Goal: Task Accomplishment & Management: Manage account settings

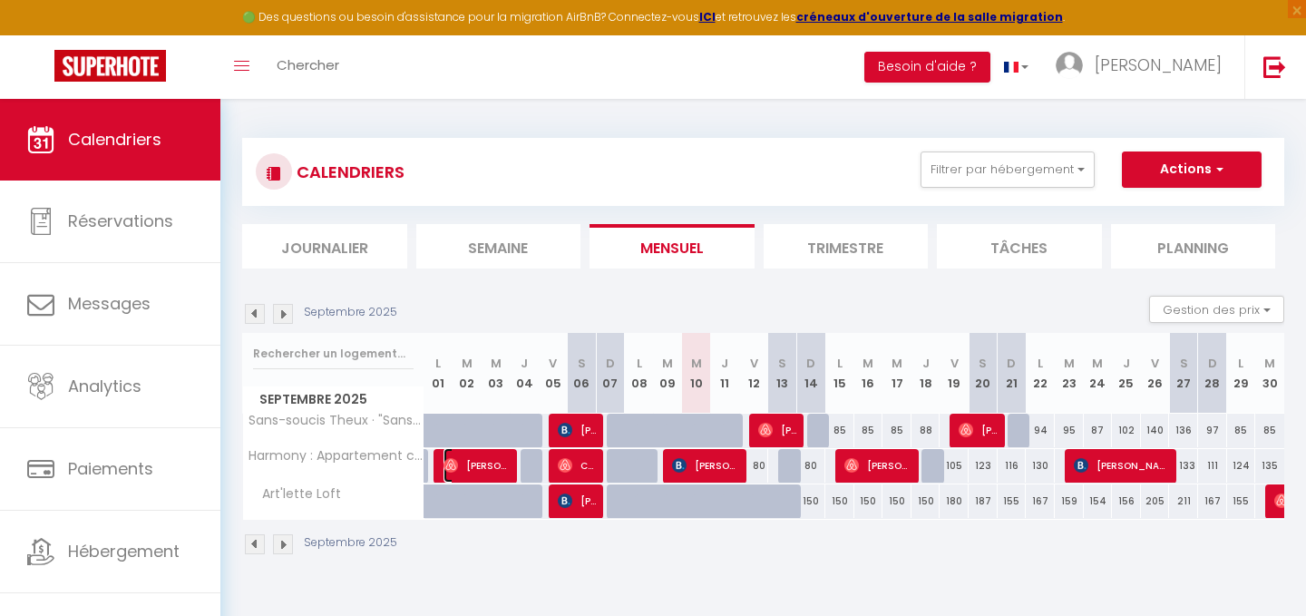
click at [476, 458] on span "[PERSON_NAME]" at bounding box center [478, 465] width 68 height 34
select select "OK"
select select "0"
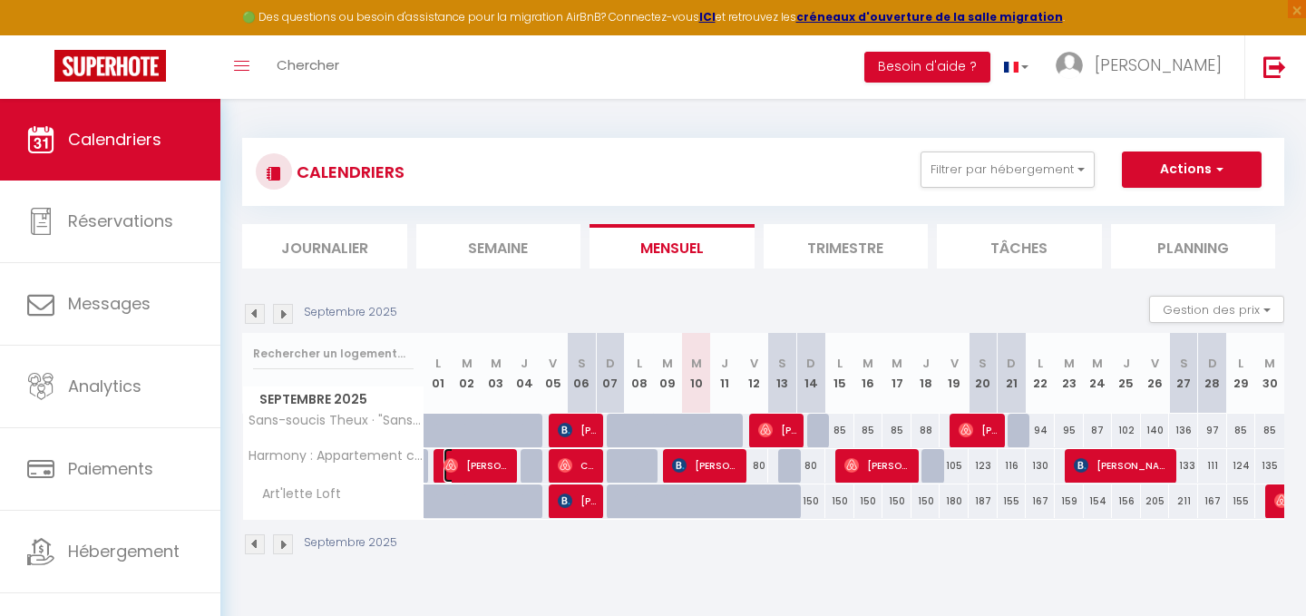
select select "1"
select select
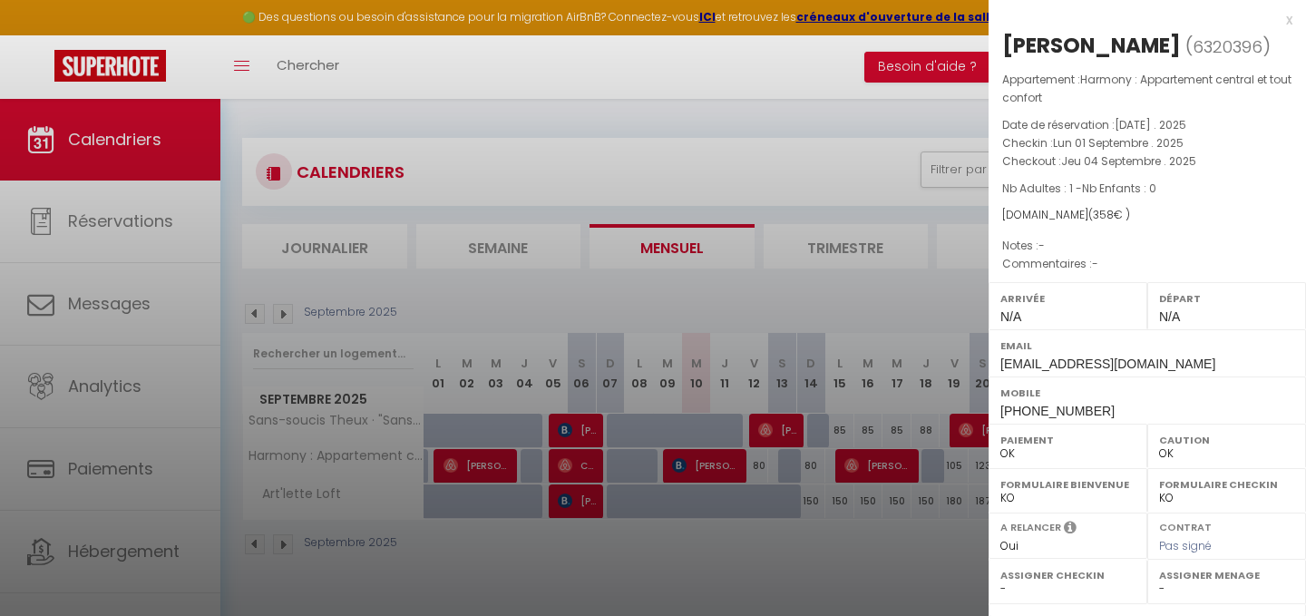
click at [1049, 44] on div "[PERSON_NAME]" at bounding box center [1091, 45] width 179 height 29
drag, startPoint x: 1006, startPoint y: 44, endPoint x: 1158, endPoint y: 51, distance: 152.5
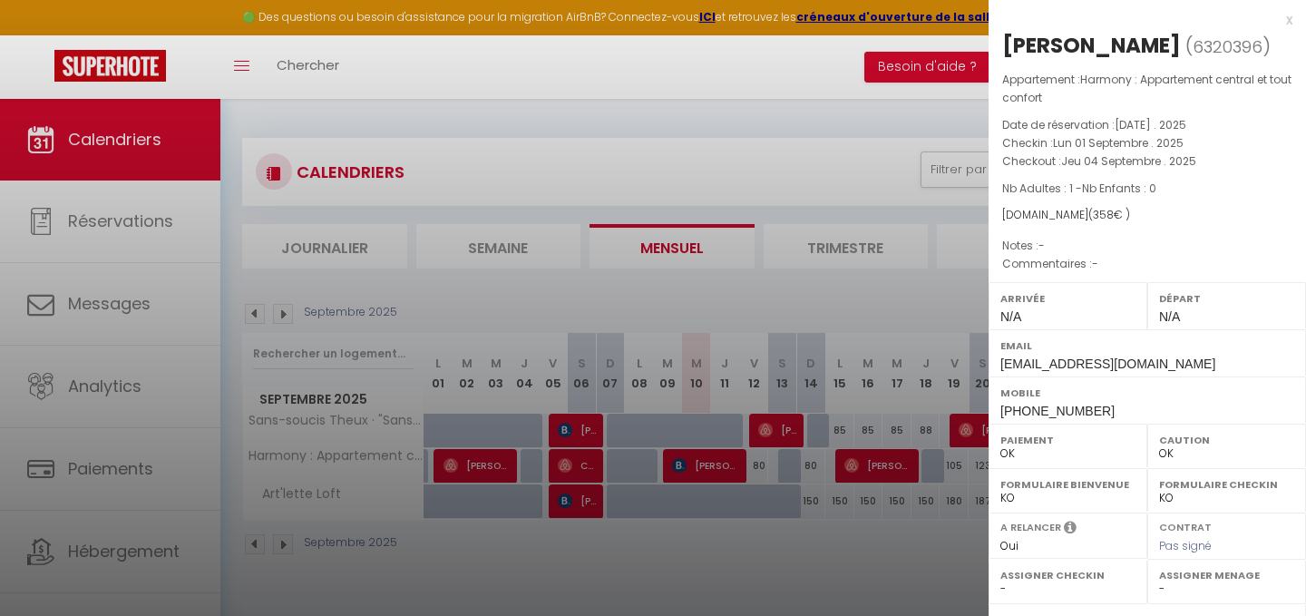
click at [1158, 51] on div "[PERSON_NAME]" at bounding box center [1091, 45] width 179 height 29
copy div "[PERSON_NAME]"
click at [579, 504] on div at bounding box center [653, 308] width 1306 height 616
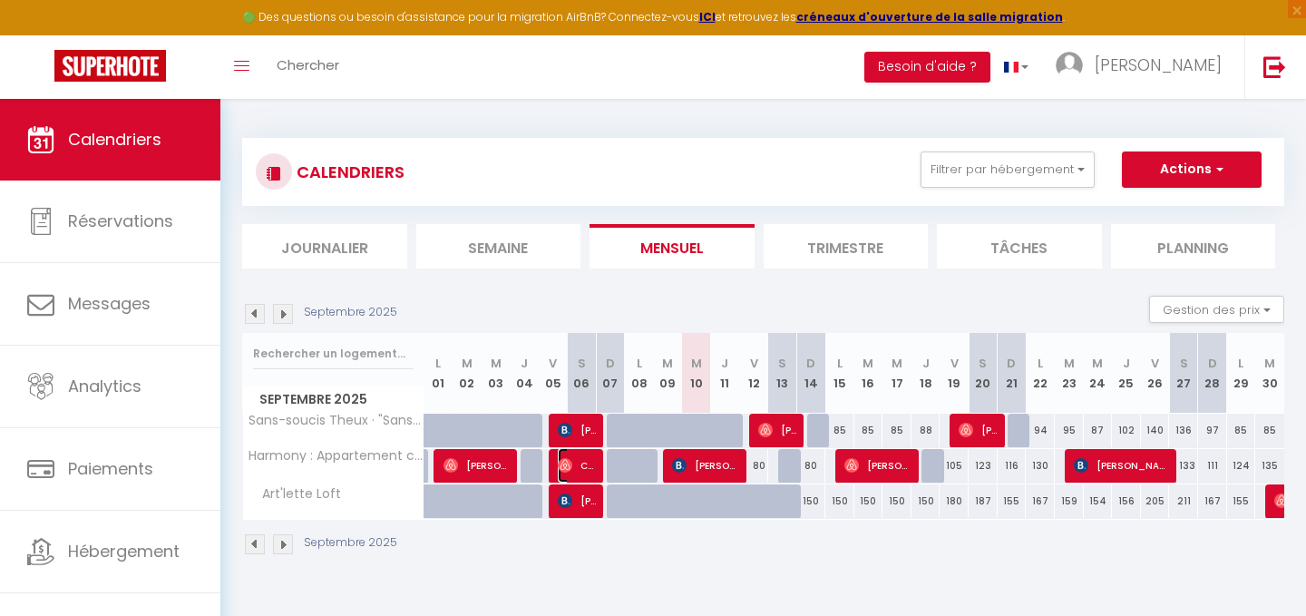
click at [582, 469] on span "Celsuis Matumona" at bounding box center [577, 465] width 39 height 34
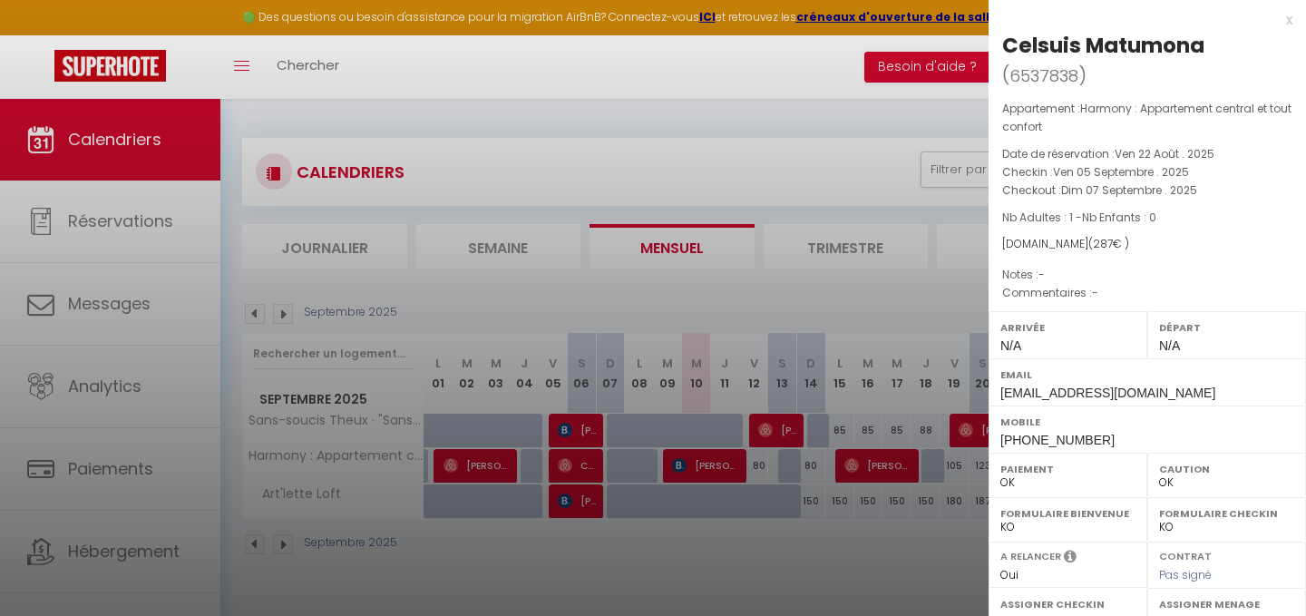
click at [1068, 46] on div "Celsuis Matumona" at bounding box center [1103, 45] width 202 height 29
drag, startPoint x: 1002, startPoint y: 49, endPoint x: 1210, endPoint y: 54, distance: 207.8
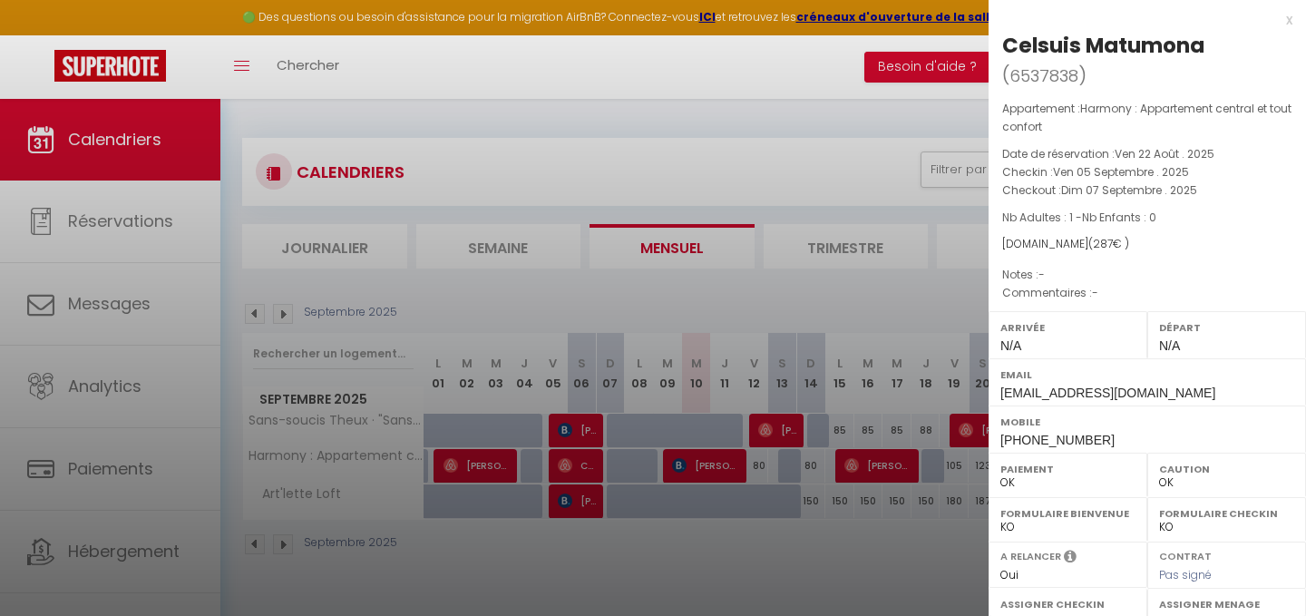
click at [1210, 54] on h2 "Celsuis Matumona ( 6537838 )" at bounding box center [1147, 61] width 290 height 60
copy div "Celsuis Matumona"
click at [823, 113] on div at bounding box center [653, 308] width 1306 height 616
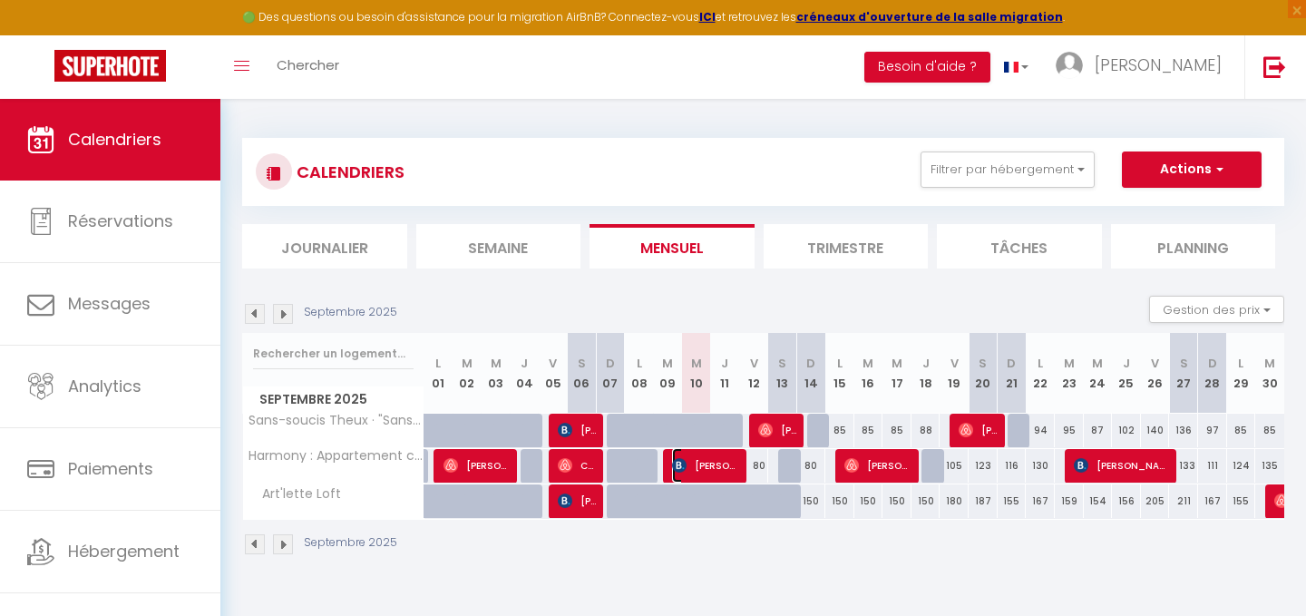
click at [691, 470] on span "[PERSON_NAME]" at bounding box center [706, 465] width 68 height 34
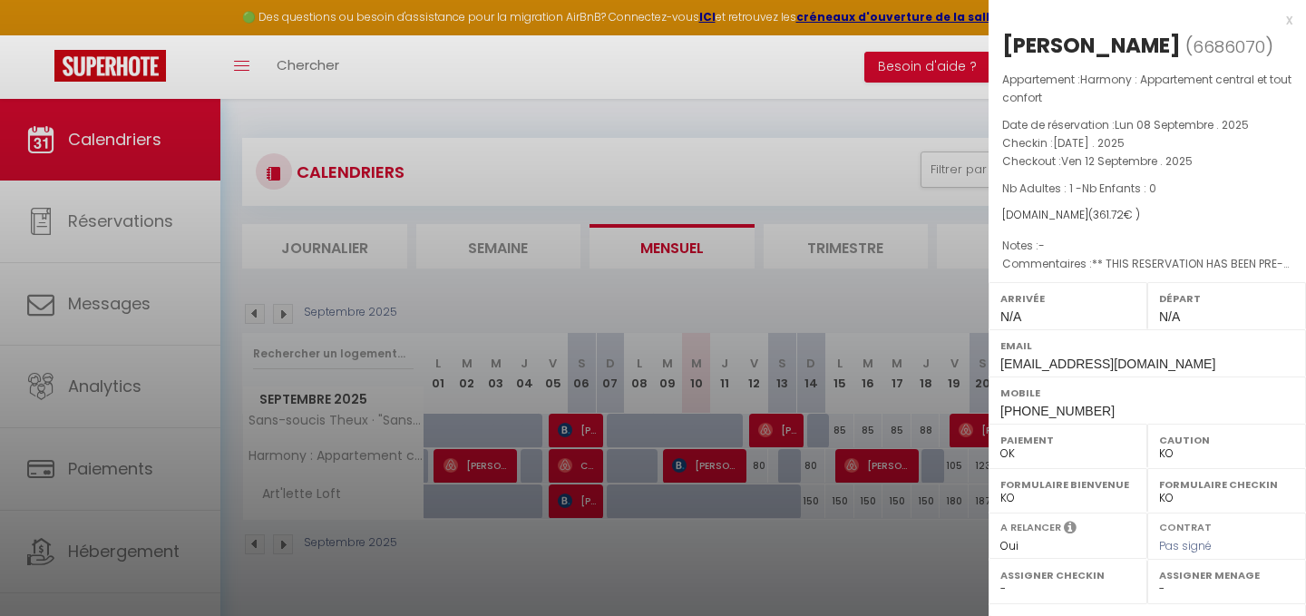
drag, startPoint x: 1007, startPoint y: 44, endPoint x: 1195, endPoint y: 38, distance: 188.8
click at [1181, 37] on div "[PERSON_NAME]" at bounding box center [1091, 45] width 179 height 29
copy div "x [PERSON_NAME]"
click at [873, 90] on div at bounding box center [653, 308] width 1306 height 616
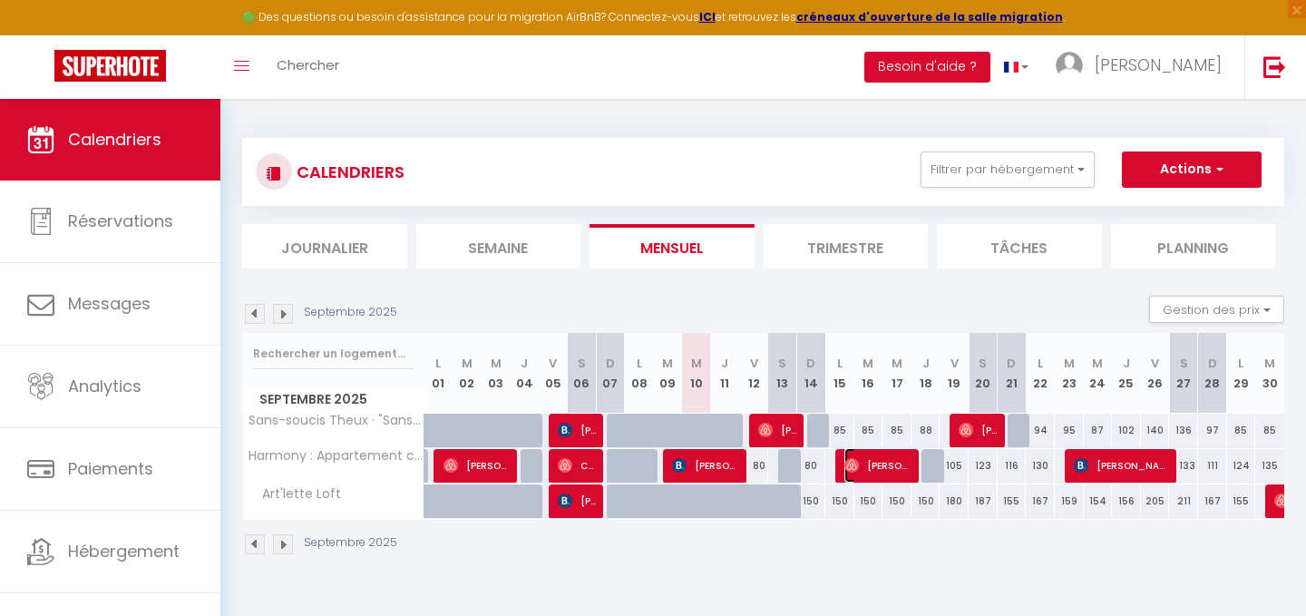
click at [869, 469] on span "[PERSON_NAME]" at bounding box center [878, 465] width 68 height 34
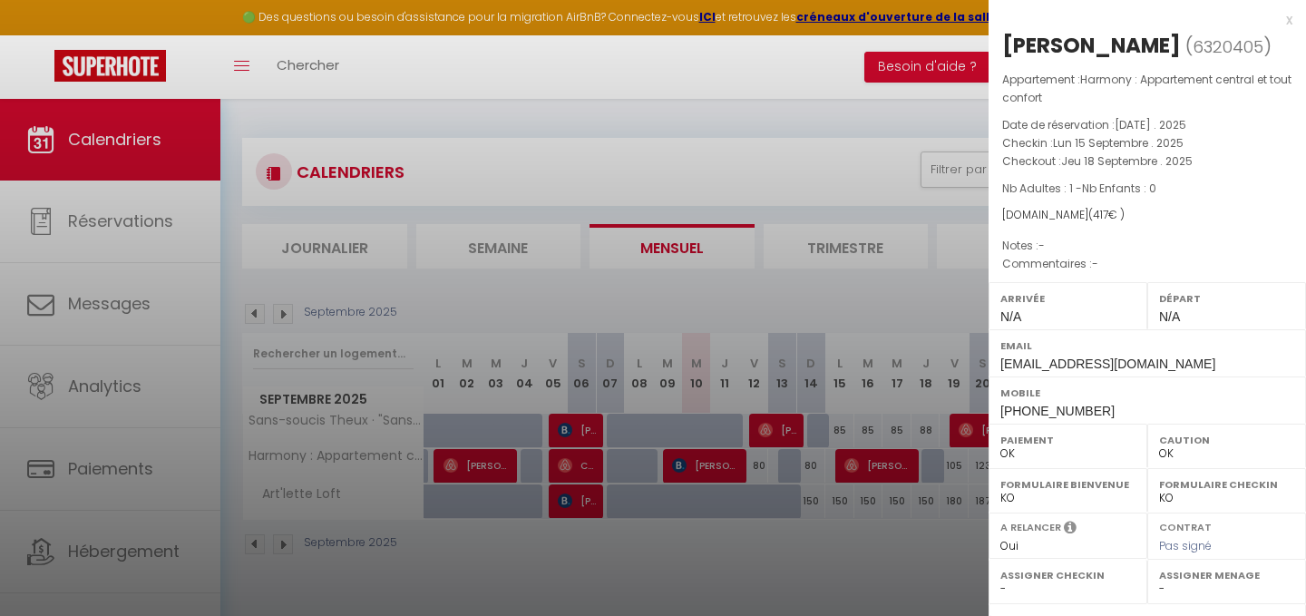
drag, startPoint x: 1161, startPoint y: 49, endPoint x: 1006, endPoint y: 41, distance: 155.3
click at [1006, 41] on div "[PERSON_NAME]" at bounding box center [1091, 45] width 179 height 29
copy div "[PERSON_NAME]"
click at [742, 157] on div at bounding box center [653, 308] width 1306 height 616
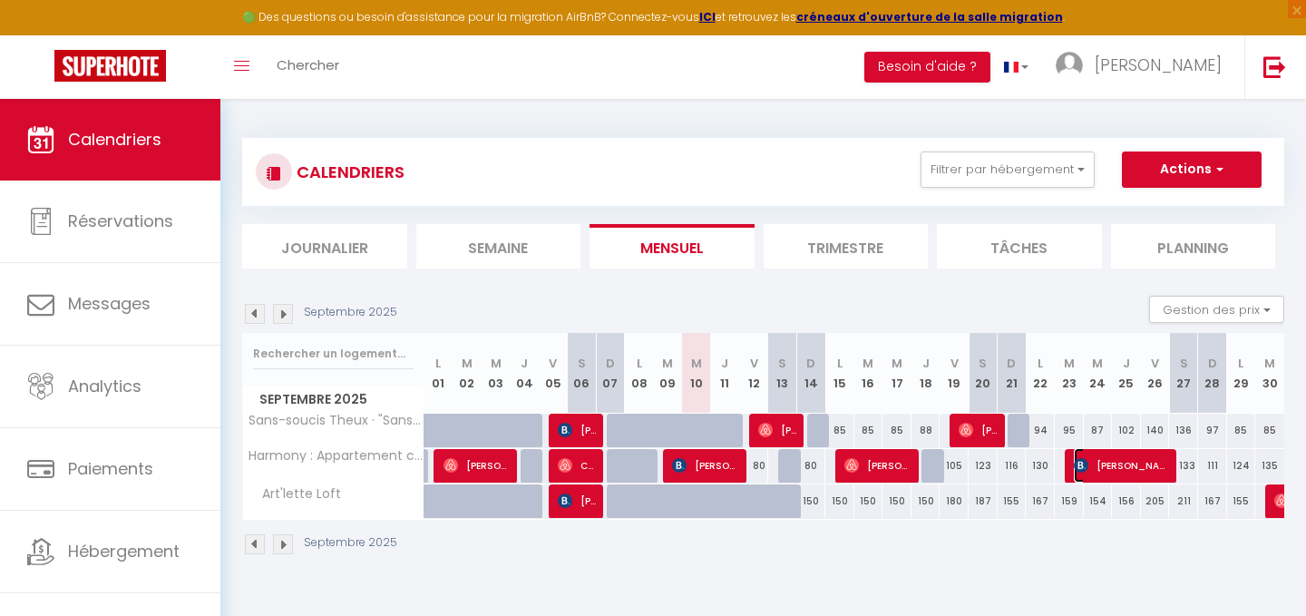
click at [1122, 468] on span "[PERSON_NAME]" at bounding box center [1122, 465] width 97 height 34
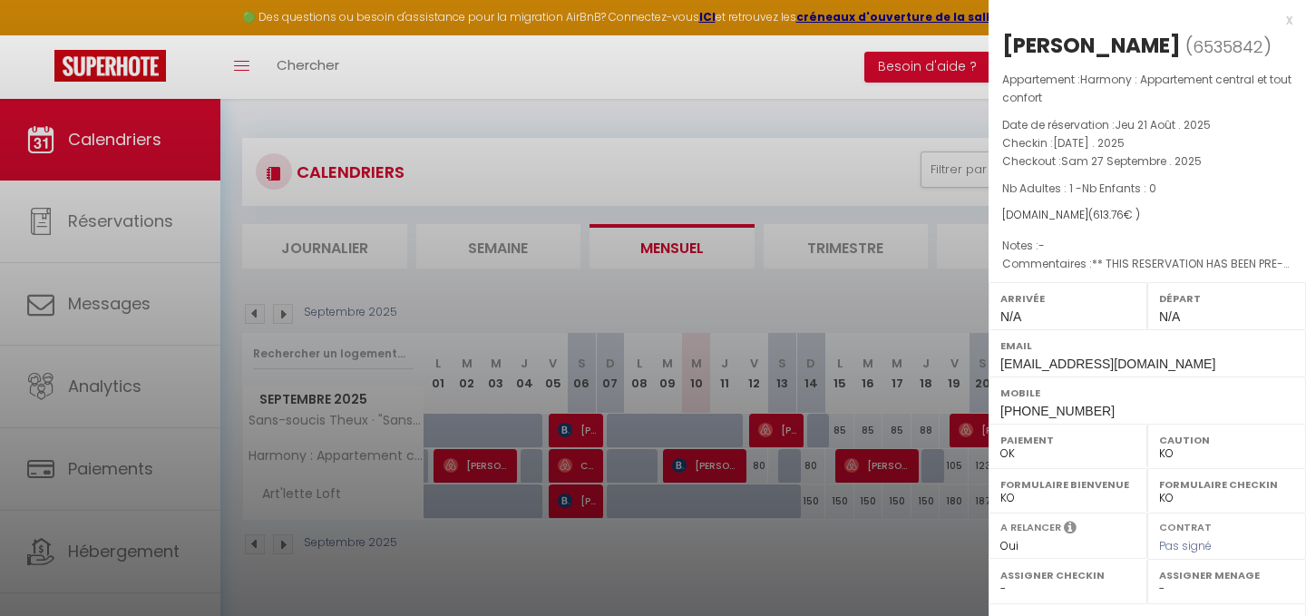
drag, startPoint x: 1216, startPoint y: 76, endPoint x: 1005, endPoint y: 40, distance: 214.4
click at [1005, 40] on div "[PERSON_NAME]" at bounding box center [1091, 45] width 179 height 29
copy div "[PERSON_NAME]"
click at [552, 127] on div at bounding box center [653, 308] width 1306 height 616
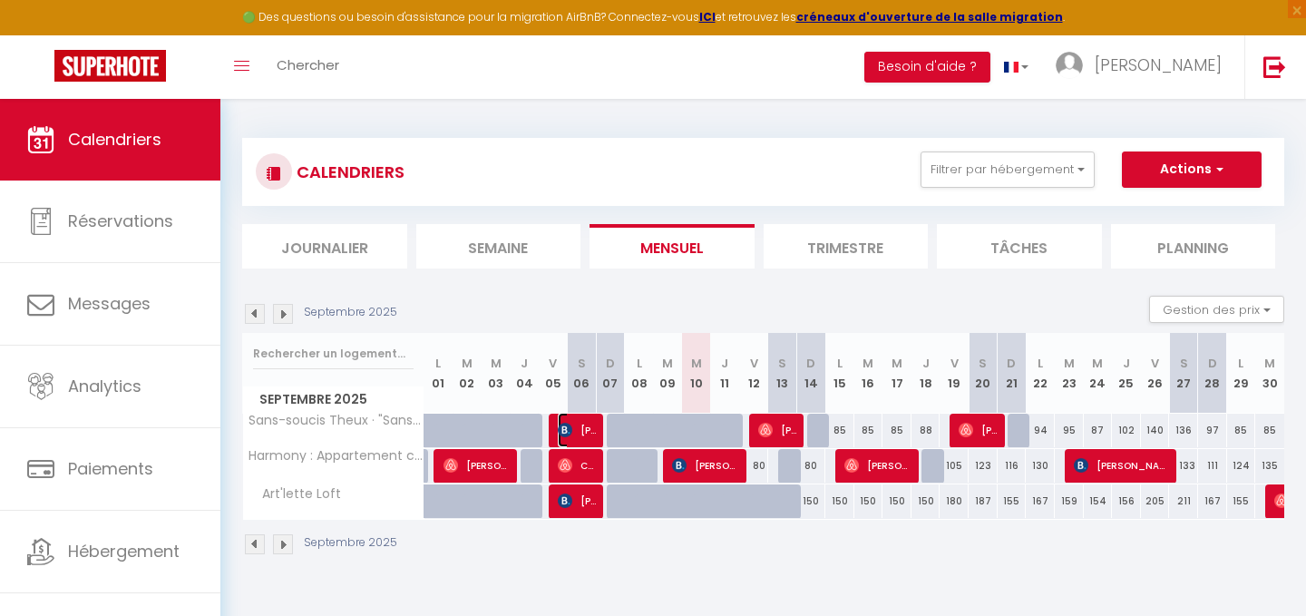
click at [584, 426] on span "[PERSON_NAME]" at bounding box center [577, 430] width 39 height 34
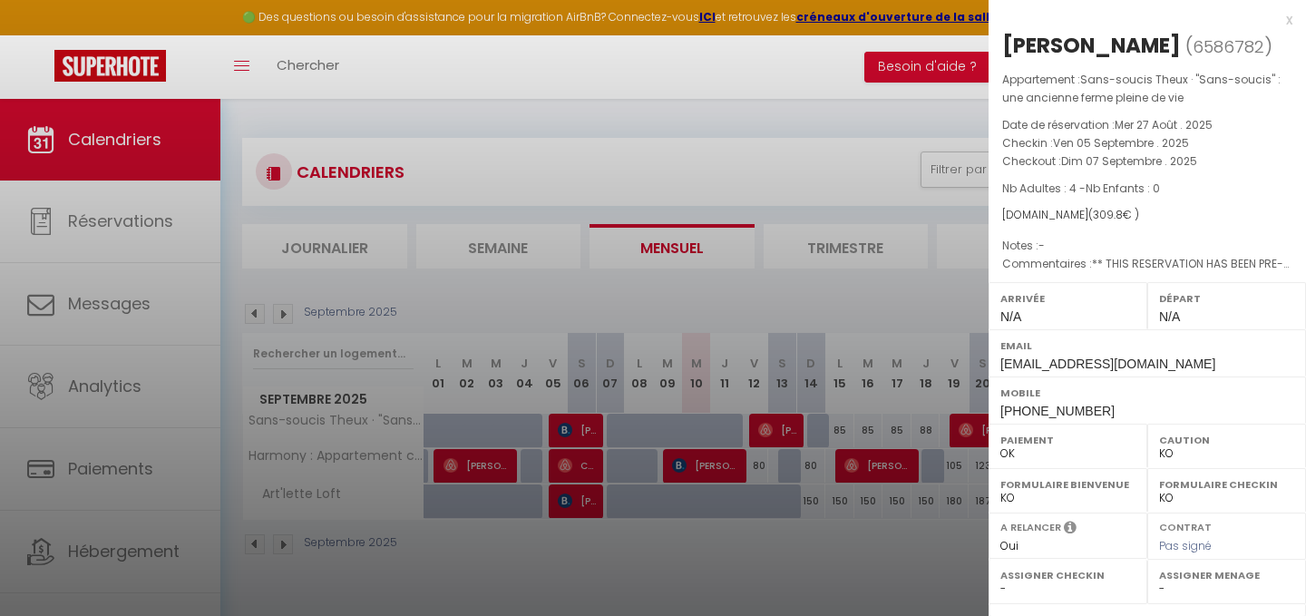
drag, startPoint x: 1004, startPoint y: 45, endPoint x: 1173, endPoint y: 60, distance: 169.3
click at [1173, 60] on h2 "[PERSON_NAME] ( 6586782 )" at bounding box center [1147, 46] width 290 height 31
copy div "[PERSON_NAME]"
click at [639, 302] on div at bounding box center [653, 308] width 1306 height 616
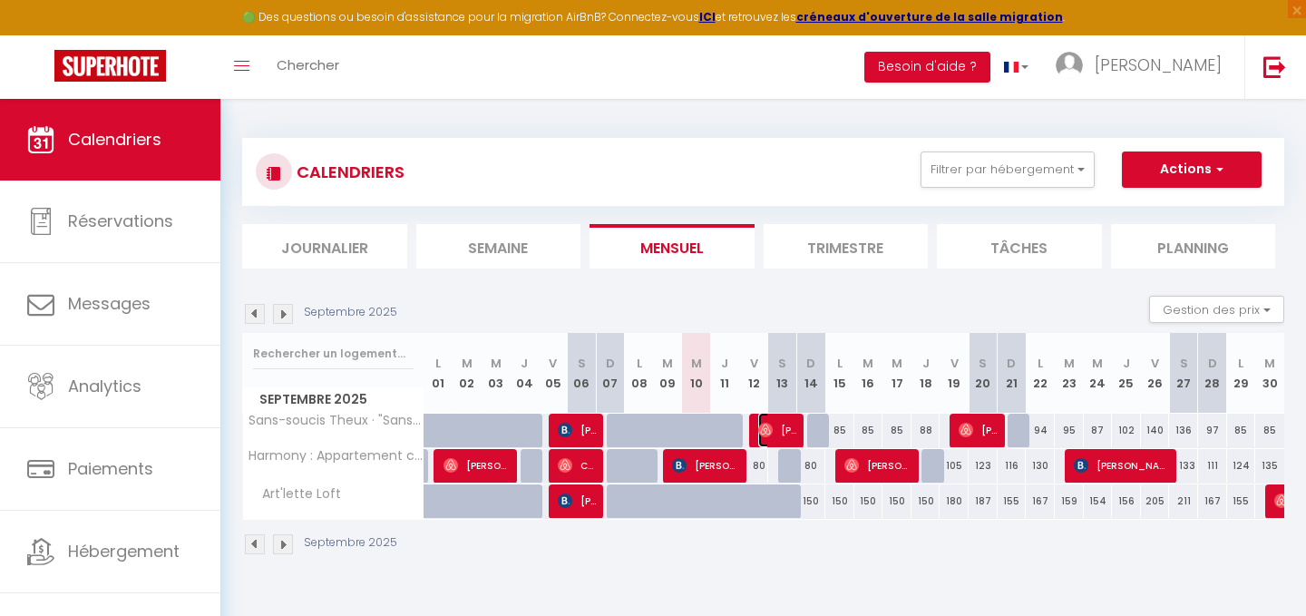
click at [775, 420] on span "[PERSON_NAME]" at bounding box center [777, 430] width 39 height 34
select select "OK"
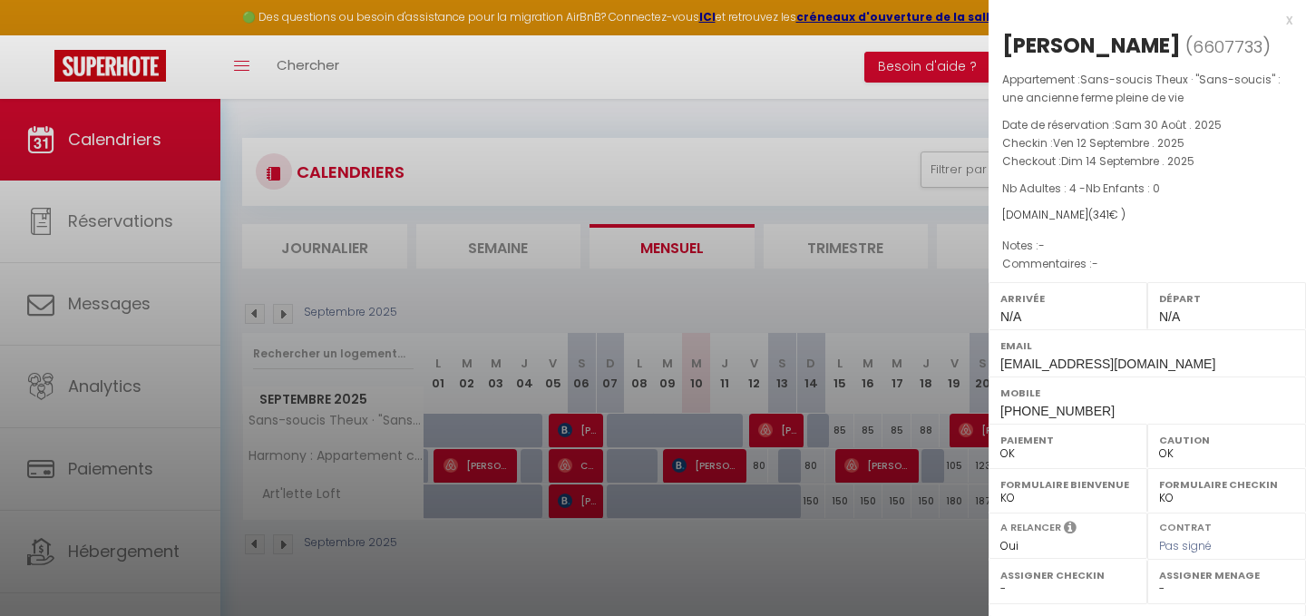
drag, startPoint x: 1147, startPoint y: 47, endPoint x: 1004, endPoint y: 51, distance: 143.4
click at [1004, 51] on h2 "[PERSON_NAME] ( 6607733 )" at bounding box center [1147, 46] width 290 height 31
copy div "[PERSON_NAME]"
click at [858, 131] on div at bounding box center [653, 308] width 1306 height 616
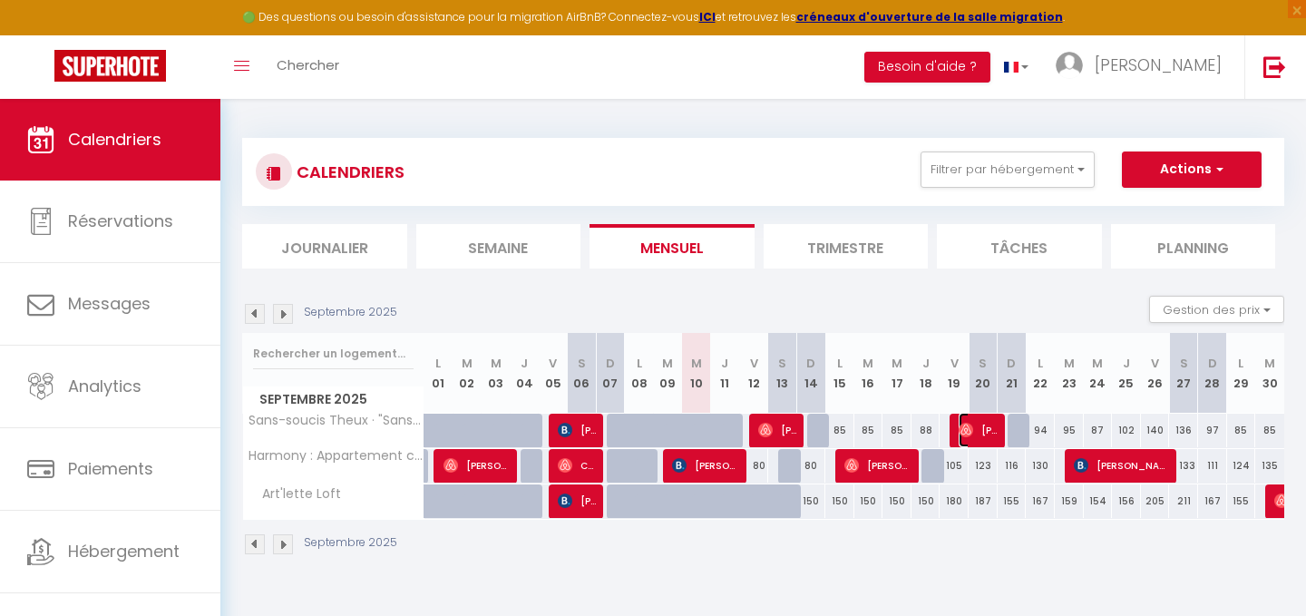
click at [981, 435] on span "[PERSON_NAME]" at bounding box center [978, 430] width 39 height 34
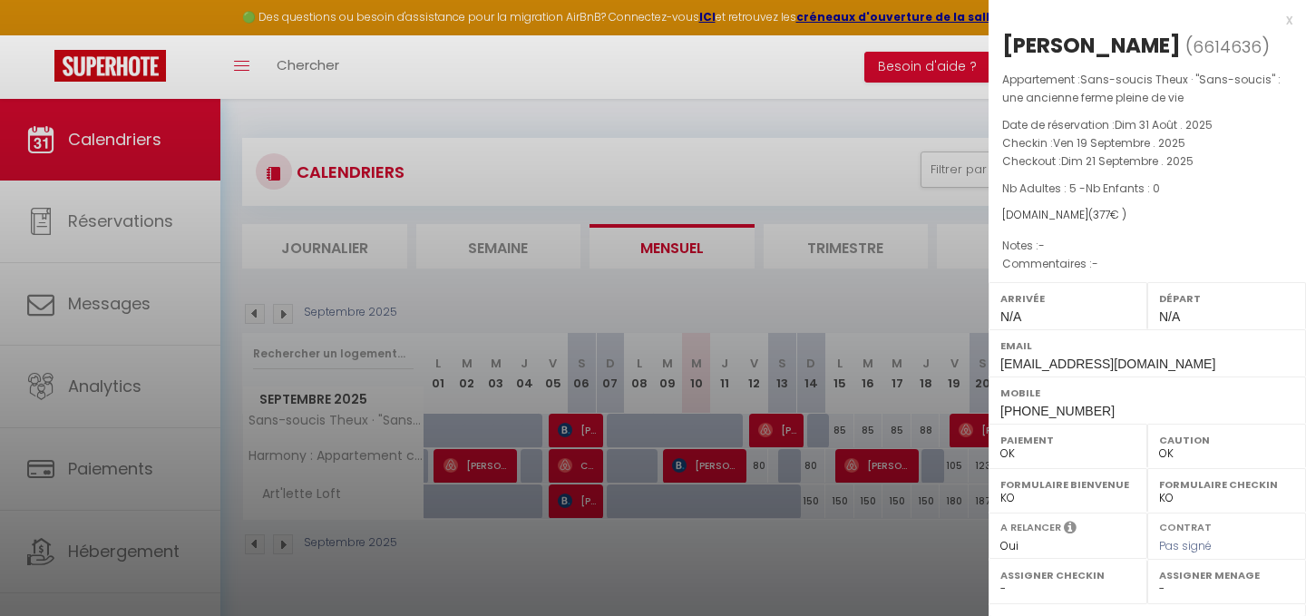
drag, startPoint x: 1193, startPoint y: 45, endPoint x: 1002, endPoint y: 40, distance: 190.6
click at [1002, 40] on h2 "[PERSON_NAME] ( 6614636 )" at bounding box center [1147, 46] width 290 height 31
copy h2 "[PERSON_NAME]"
click at [687, 109] on div at bounding box center [653, 308] width 1306 height 616
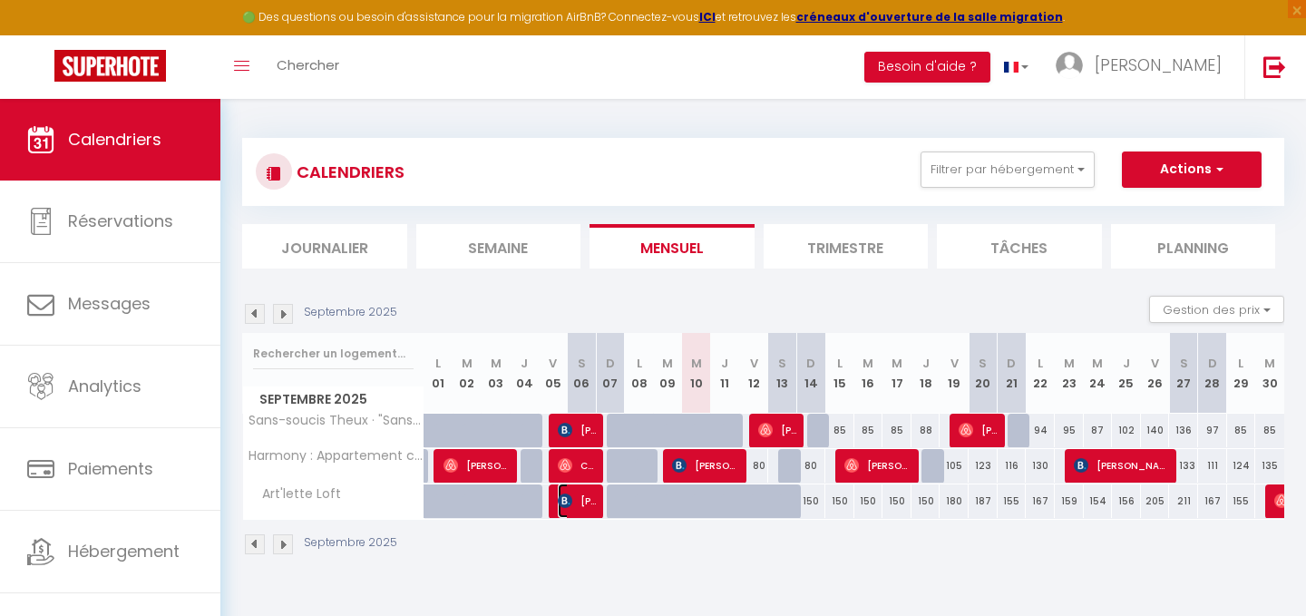
click at [576, 510] on span "[PERSON_NAME]" at bounding box center [577, 500] width 39 height 34
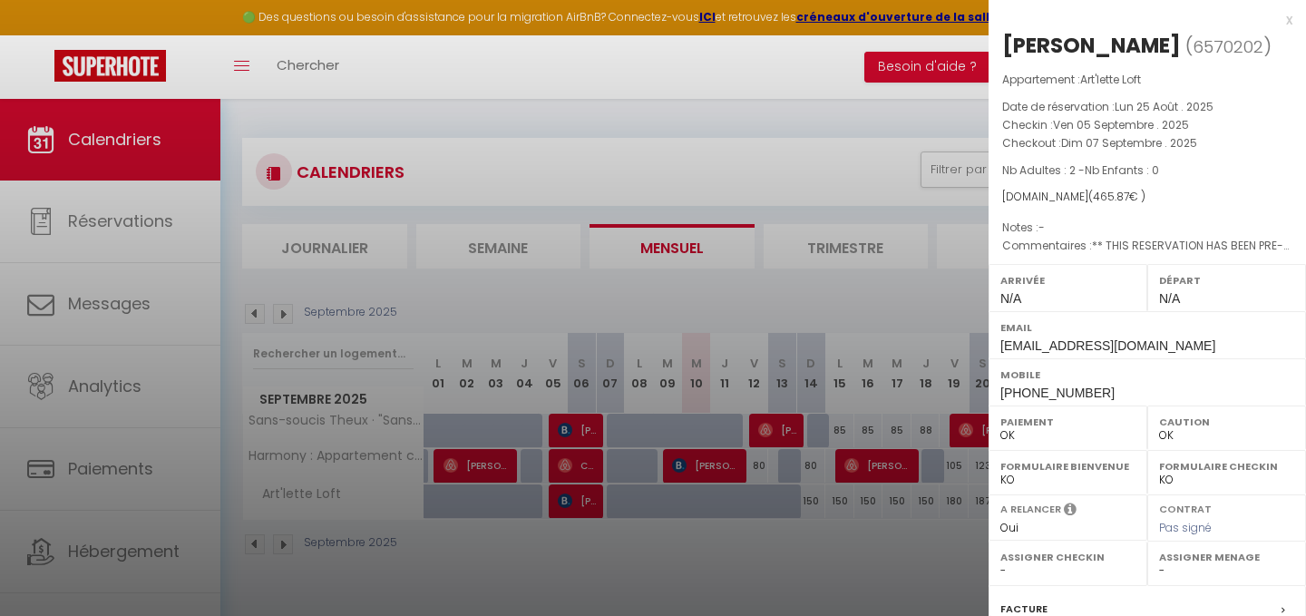
drag, startPoint x: 1121, startPoint y: 51, endPoint x: 1001, endPoint y: 48, distance: 119.8
click at [1002, 48] on h2 "[PERSON_NAME] ( 6570202 )" at bounding box center [1147, 46] width 290 height 31
copy div "[PERSON_NAME]"
click at [749, 102] on div at bounding box center [653, 308] width 1306 height 616
